Goal: Navigation & Orientation: Find specific page/section

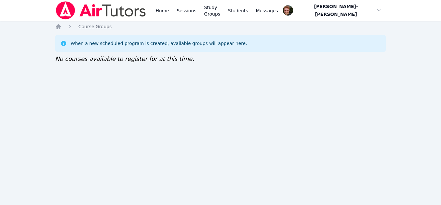
click at [49, 82] on div "Home Sessions Study Groups Students Messages Open user menu Vincent Astray-Cane…" at bounding box center [220, 102] width 441 height 205
